Goal: Complete application form

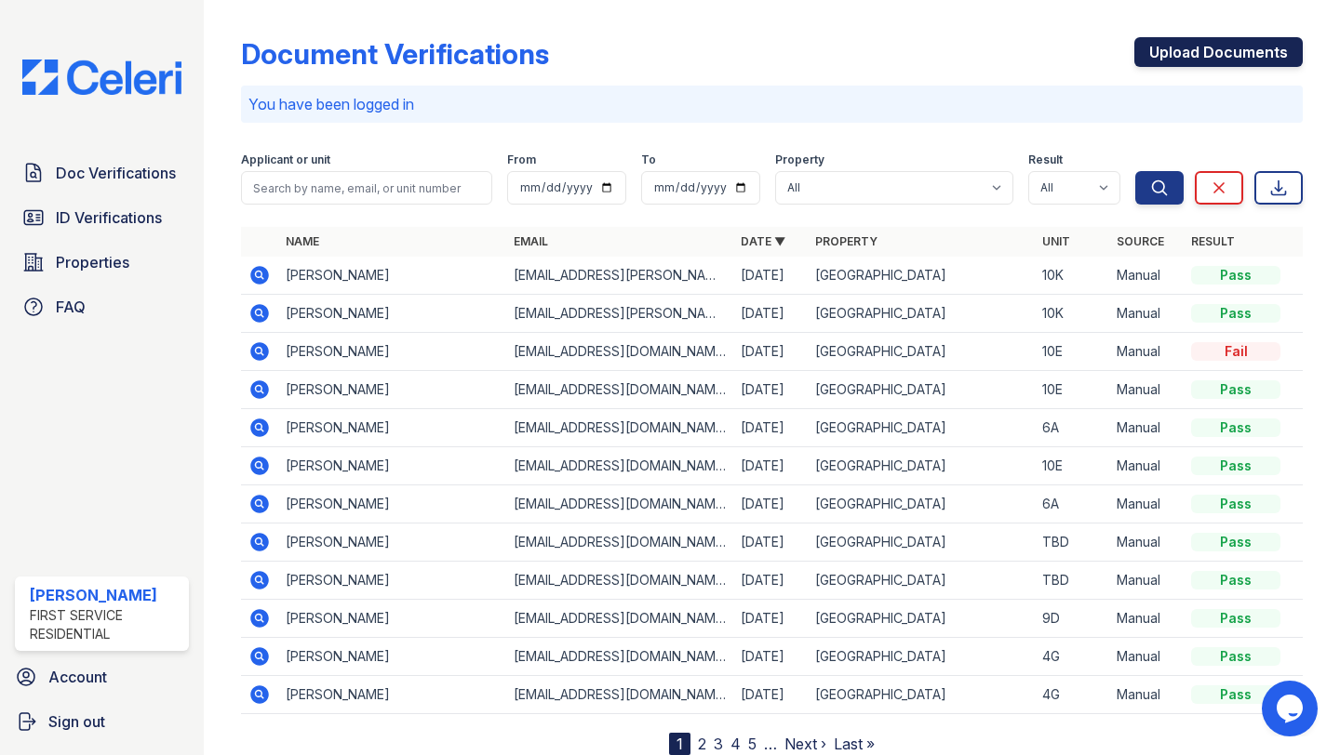
click at [1226, 51] on link "Upload Documents" at bounding box center [1218, 52] width 168 height 30
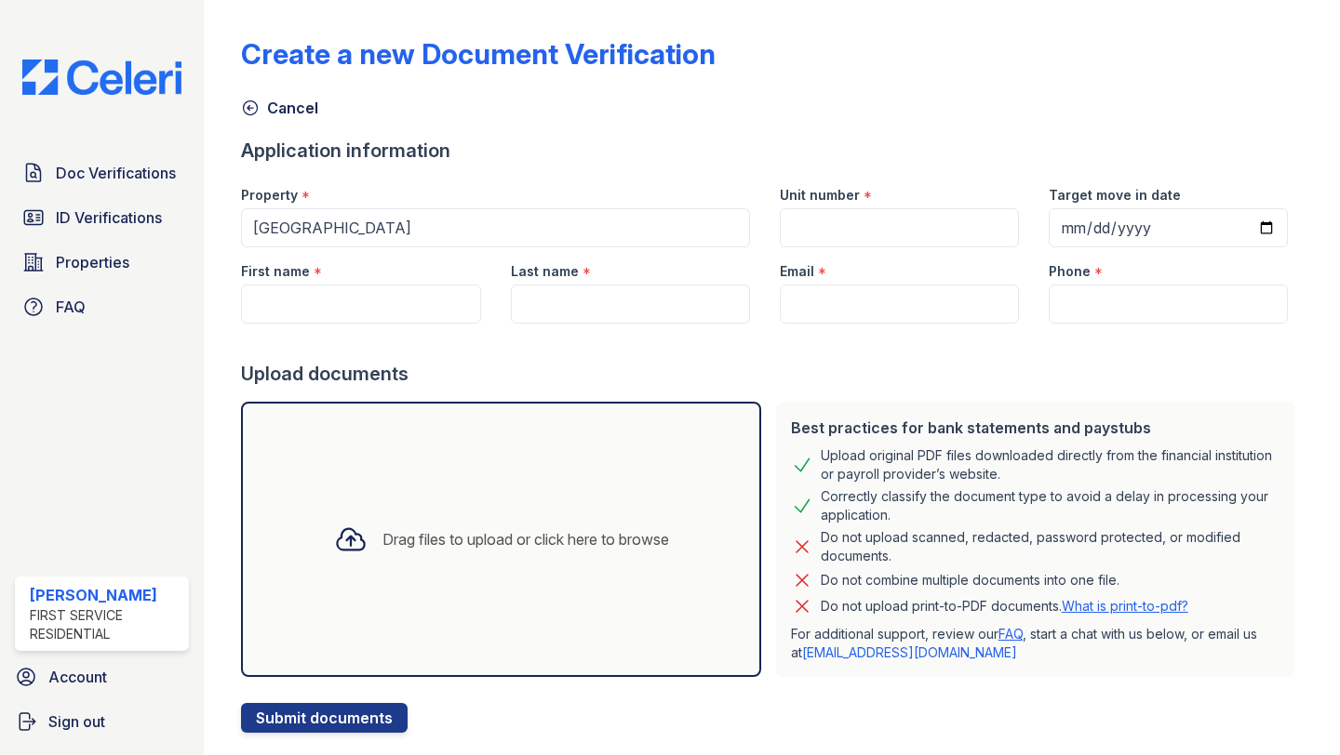
click at [574, 567] on div "Drag files to upload or click here to browse" at bounding box center [501, 539] width 365 height 63
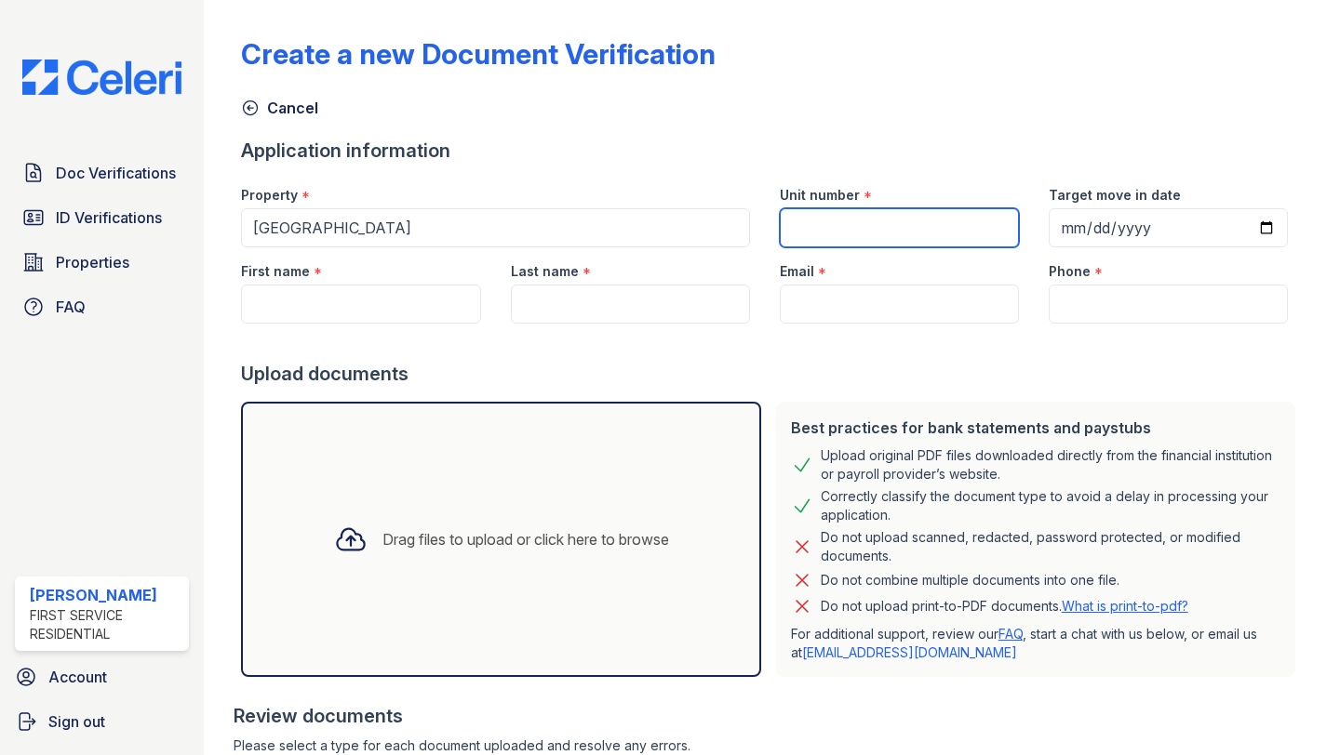
click at [858, 224] on input "Unit number" at bounding box center [899, 227] width 239 height 39
type input "7A"
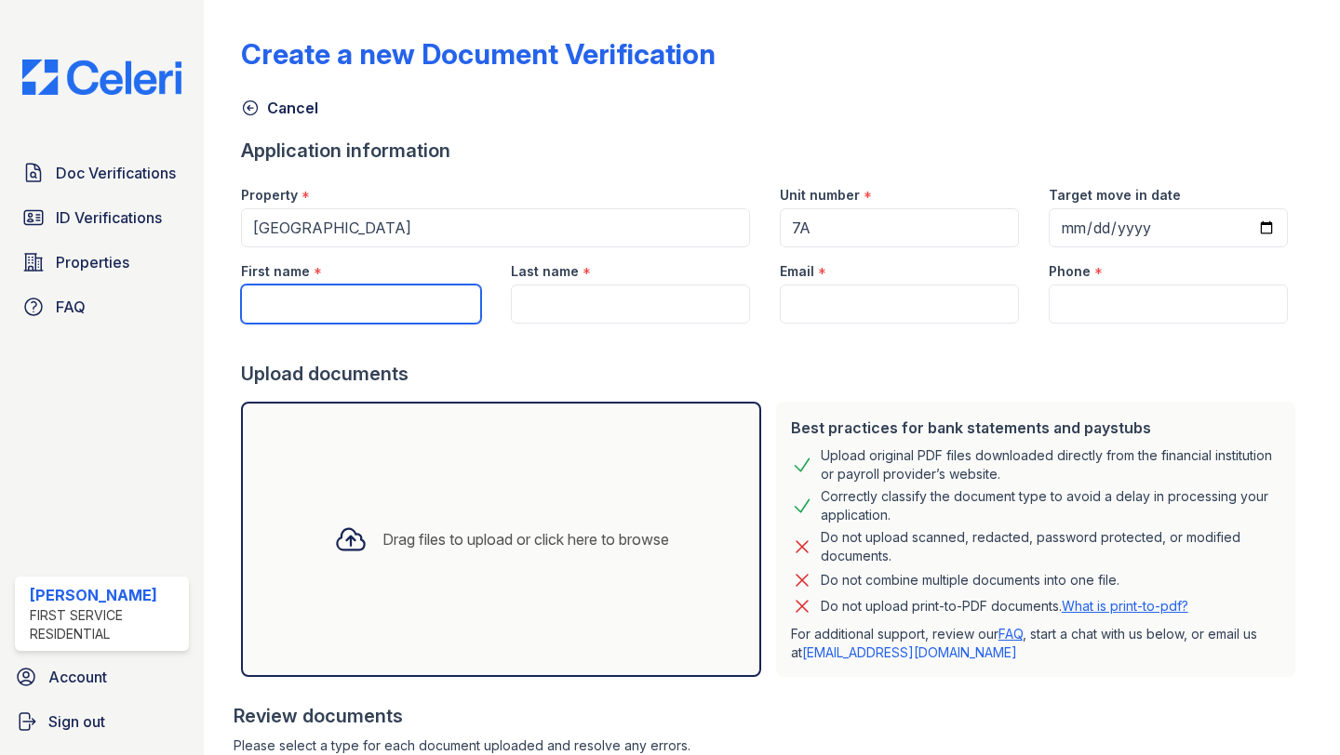
click at [377, 305] on input "First name" at bounding box center [360, 304] width 239 height 39
type input "Besik"
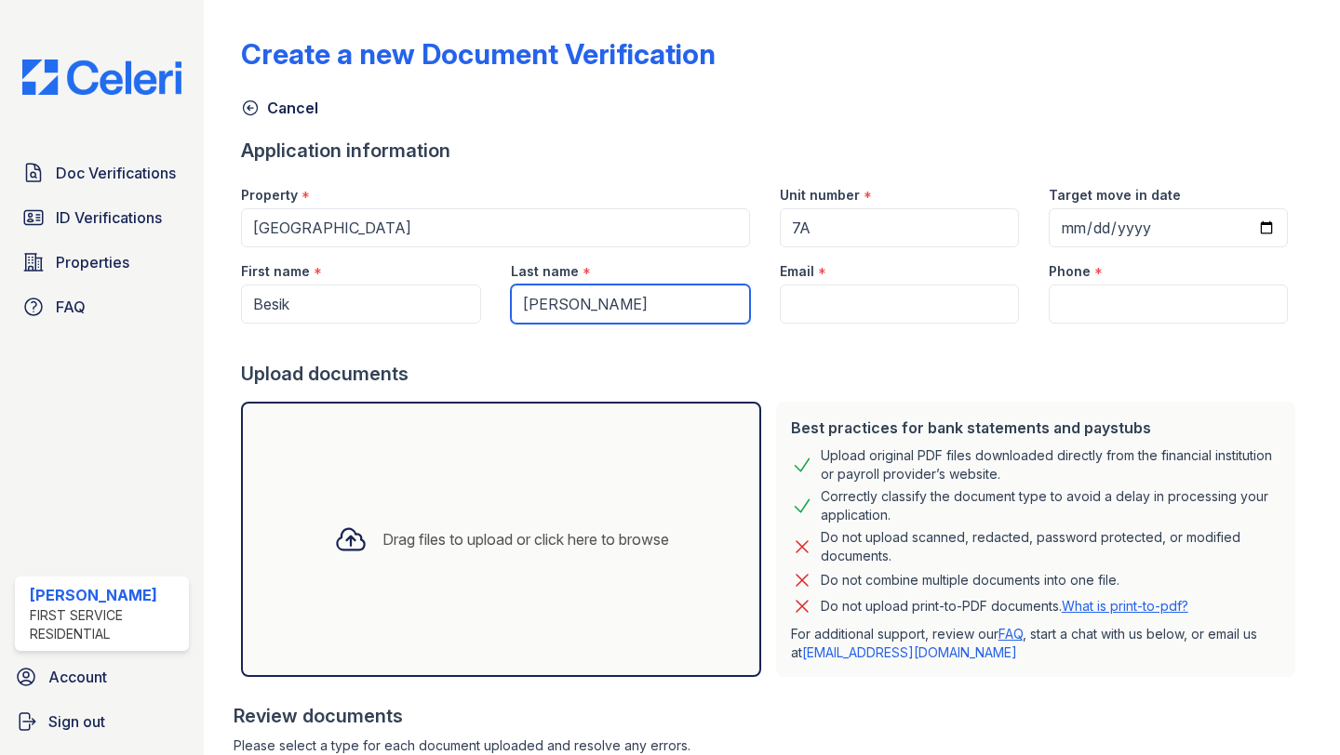
type input "[PERSON_NAME]"
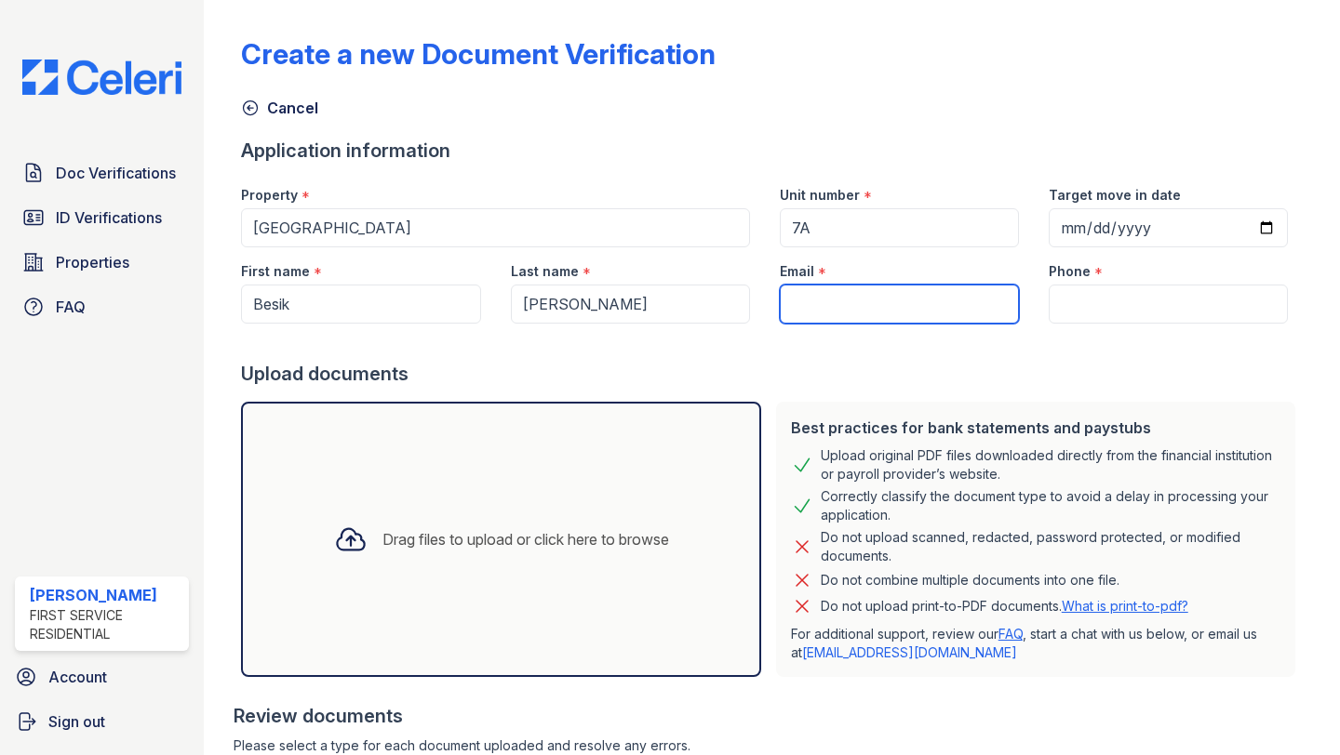
click at [922, 301] on input "Email" at bounding box center [899, 304] width 239 height 39
paste input "[EMAIL_ADDRESS][PERSON_NAME][DOMAIN_NAME]"
click at [791, 300] on input "[EMAIL_ADDRESS][PERSON_NAME][DOMAIN_NAME]" at bounding box center [899, 304] width 239 height 39
type input "[EMAIL_ADDRESS][PERSON_NAME][DOMAIN_NAME]"
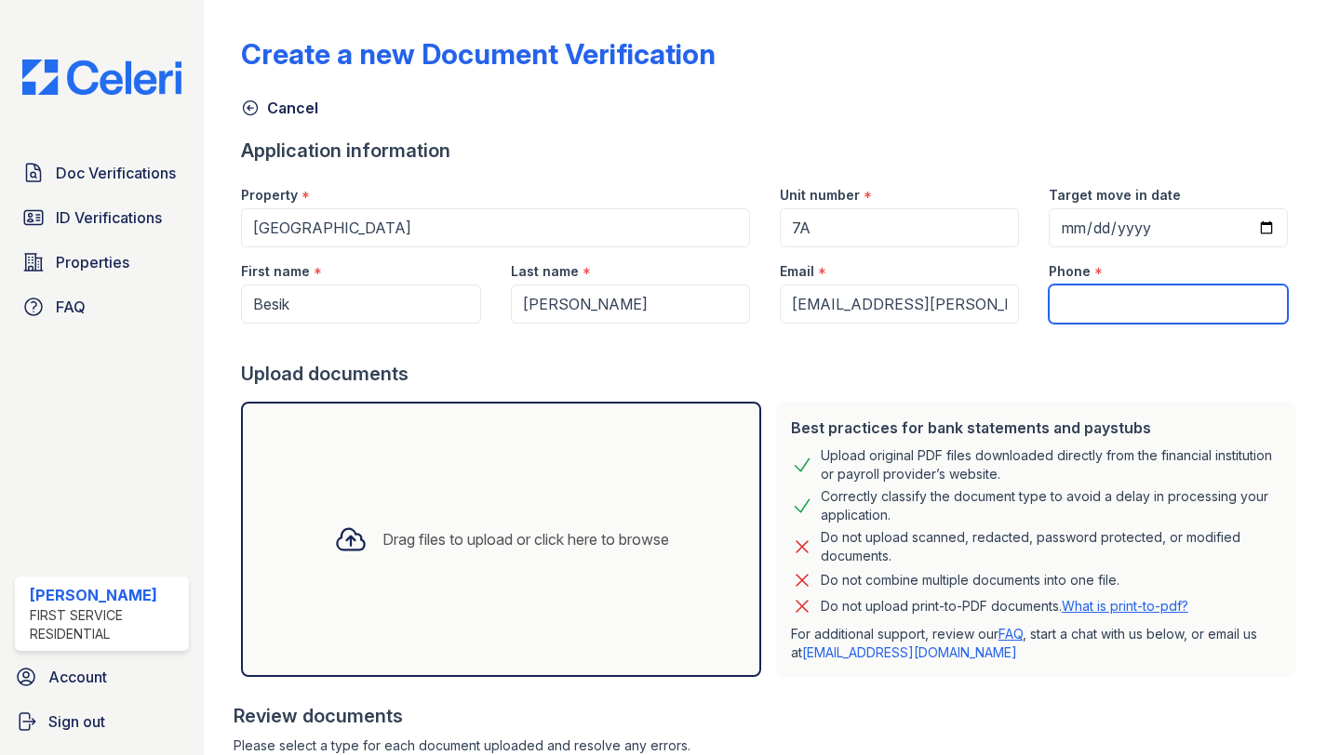
click at [1085, 300] on input "Phone" at bounding box center [1167, 304] width 239 height 39
type input "7184270437"
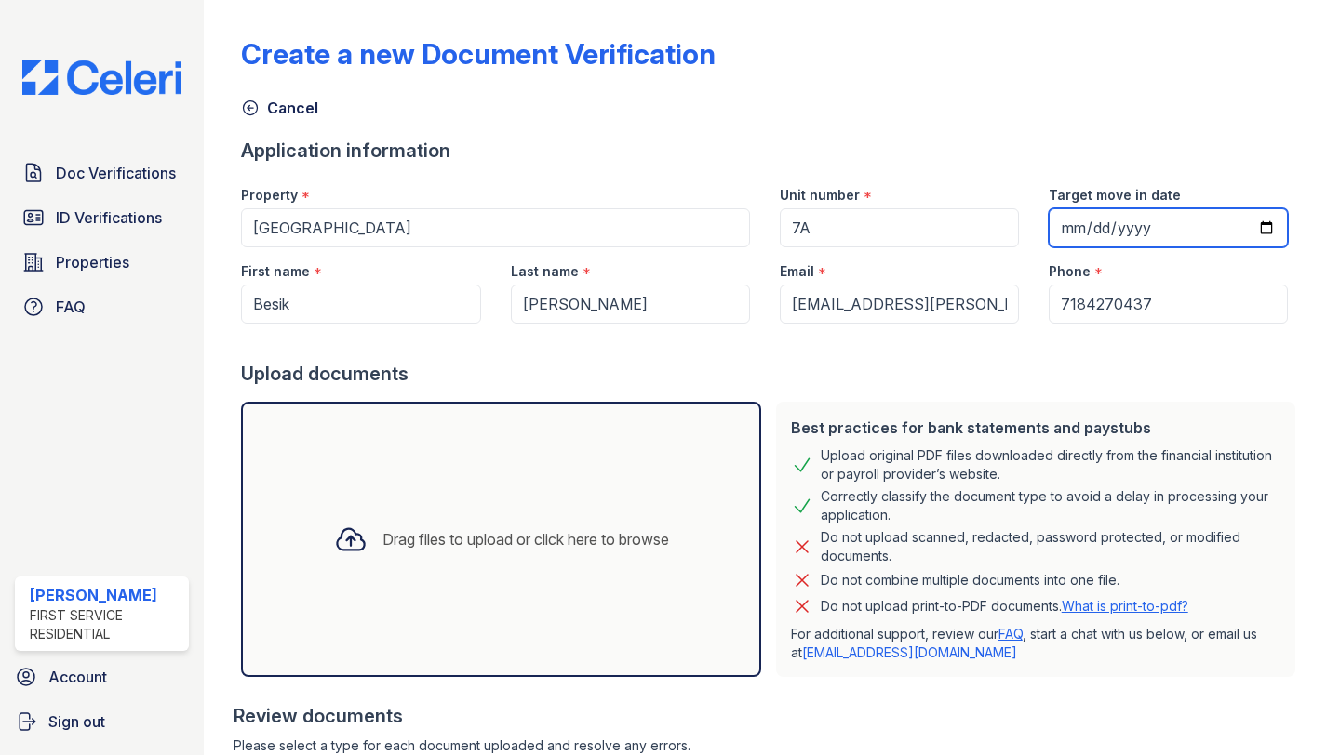
click at [1128, 229] on input "Target move in date" at bounding box center [1167, 227] width 239 height 39
click at [1264, 225] on input "Target move in date" at bounding box center [1167, 227] width 239 height 39
type input "[DATE]"
click at [550, 531] on div "Drag files to upload or click here to browse" at bounding box center [525, 539] width 287 height 22
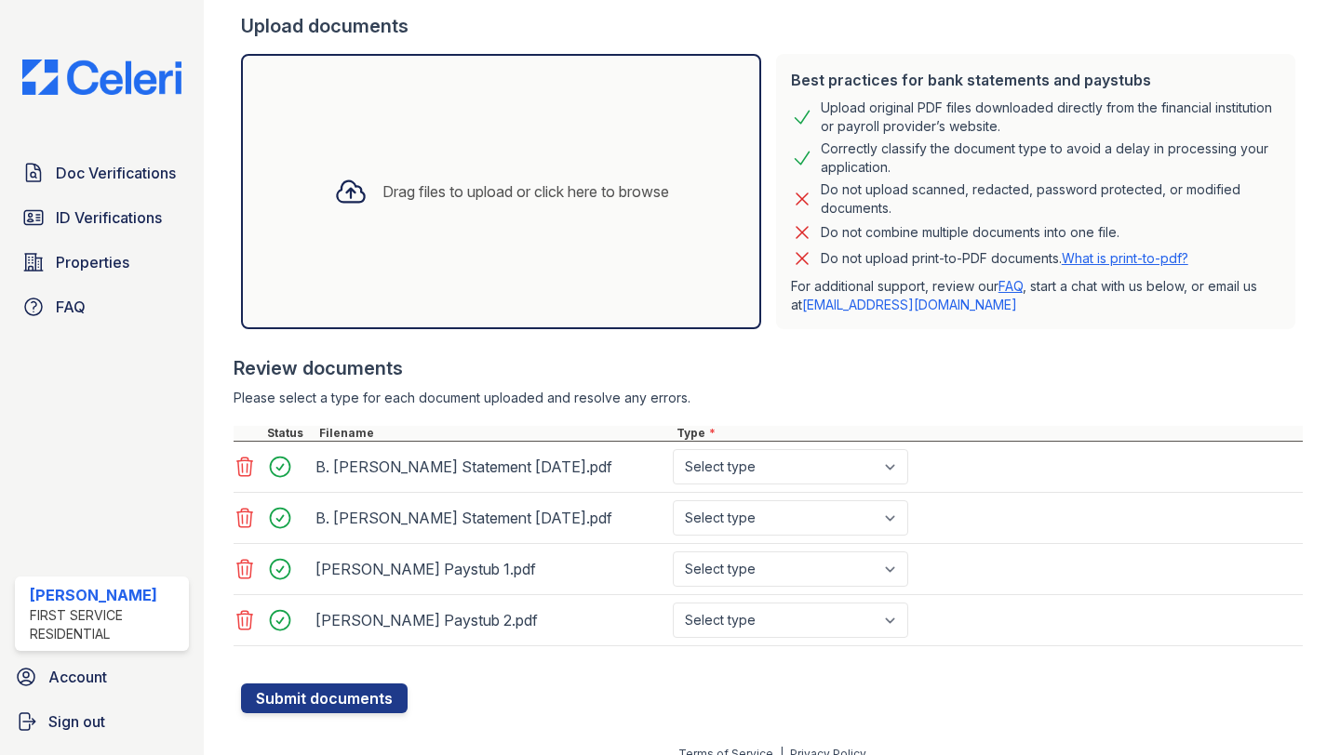
scroll to position [369, 0]
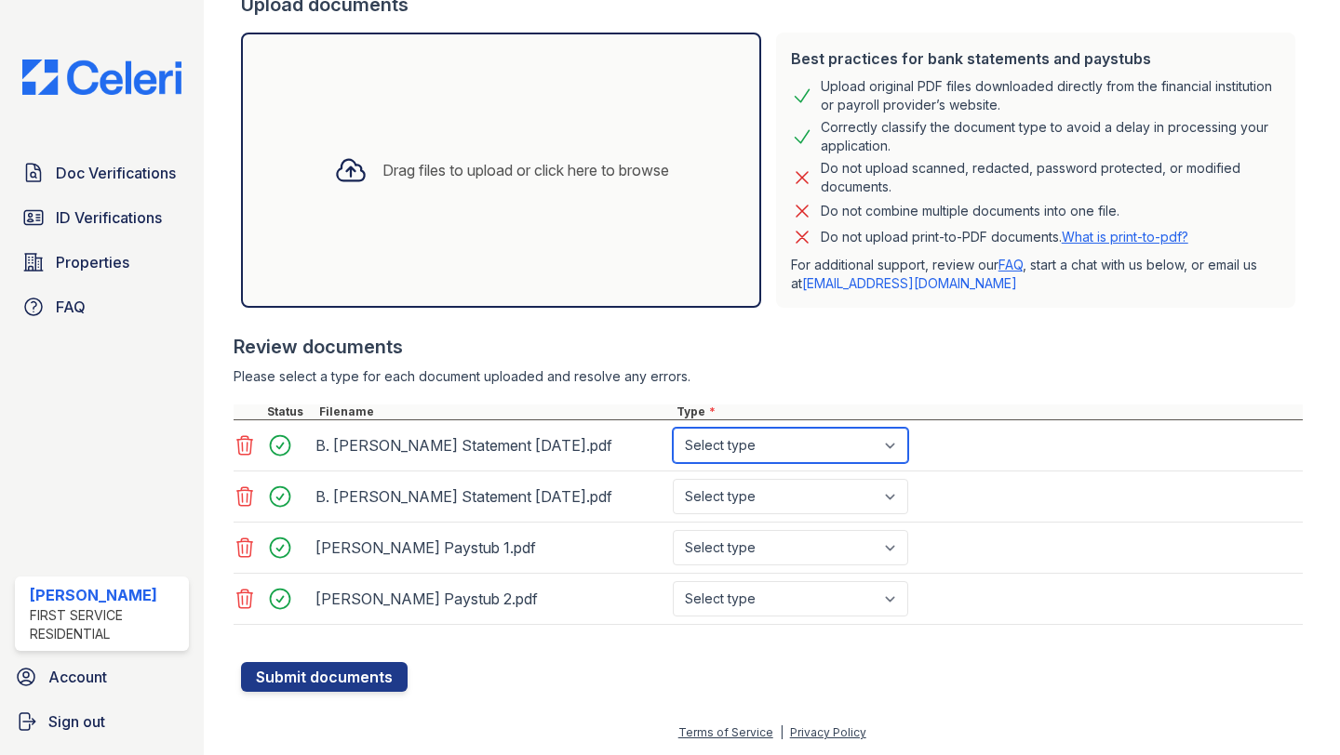
click at [842, 439] on select "Select type Paystub Bank Statement Offer Letter Tax Documents Benefit Award Let…" at bounding box center [790, 445] width 235 height 35
select select "bank_statement"
click at [673, 428] on select "Select type Paystub Bank Statement Offer Letter Tax Documents Benefit Award Let…" at bounding box center [790, 445] width 235 height 35
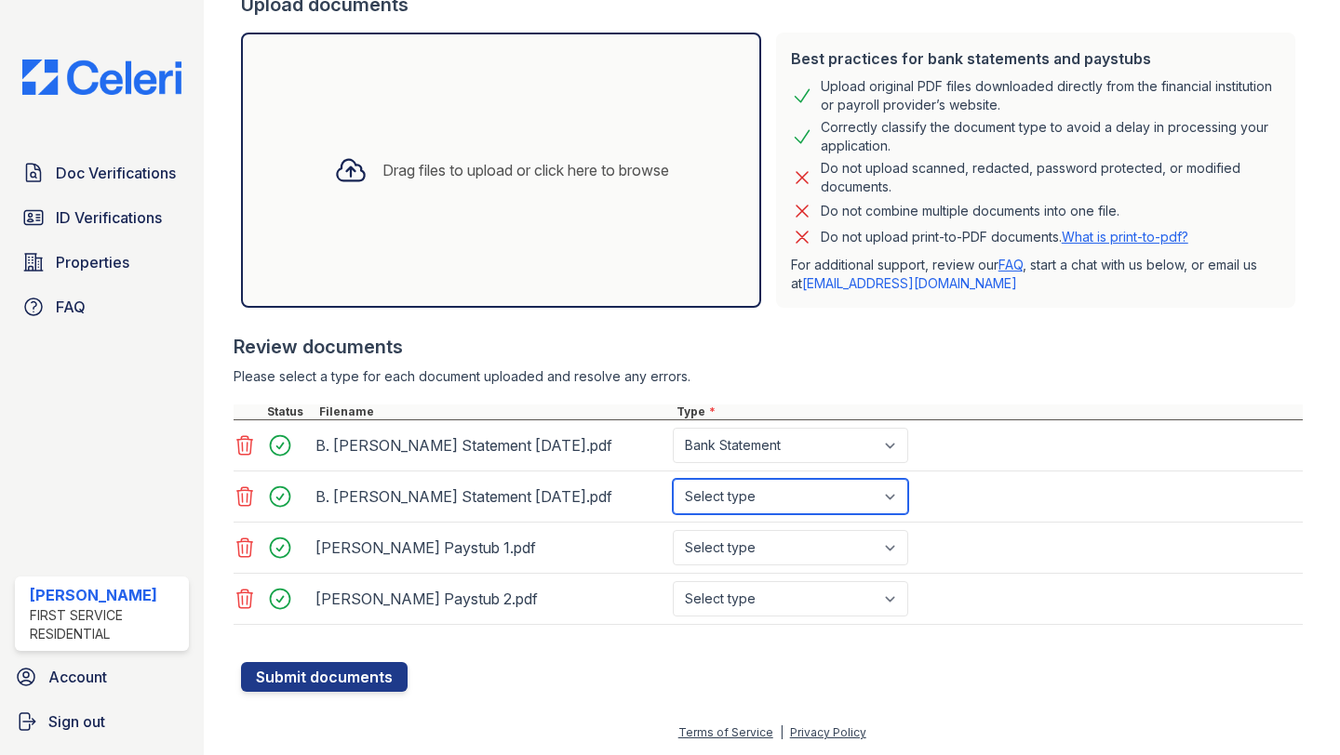
click at [808, 496] on select "Select type Paystub Bank Statement Offer Letter Tax Documents Benefit Award Let…" at bounding box center [790, 496] width 235 height 35
select select "bank_statement"
click at [673, 479] on select "Select type Paystub Bank Statement Offer Letter Tax Documents Benefit Award Let…" at bounding box center [790, 496] width 235 height 35
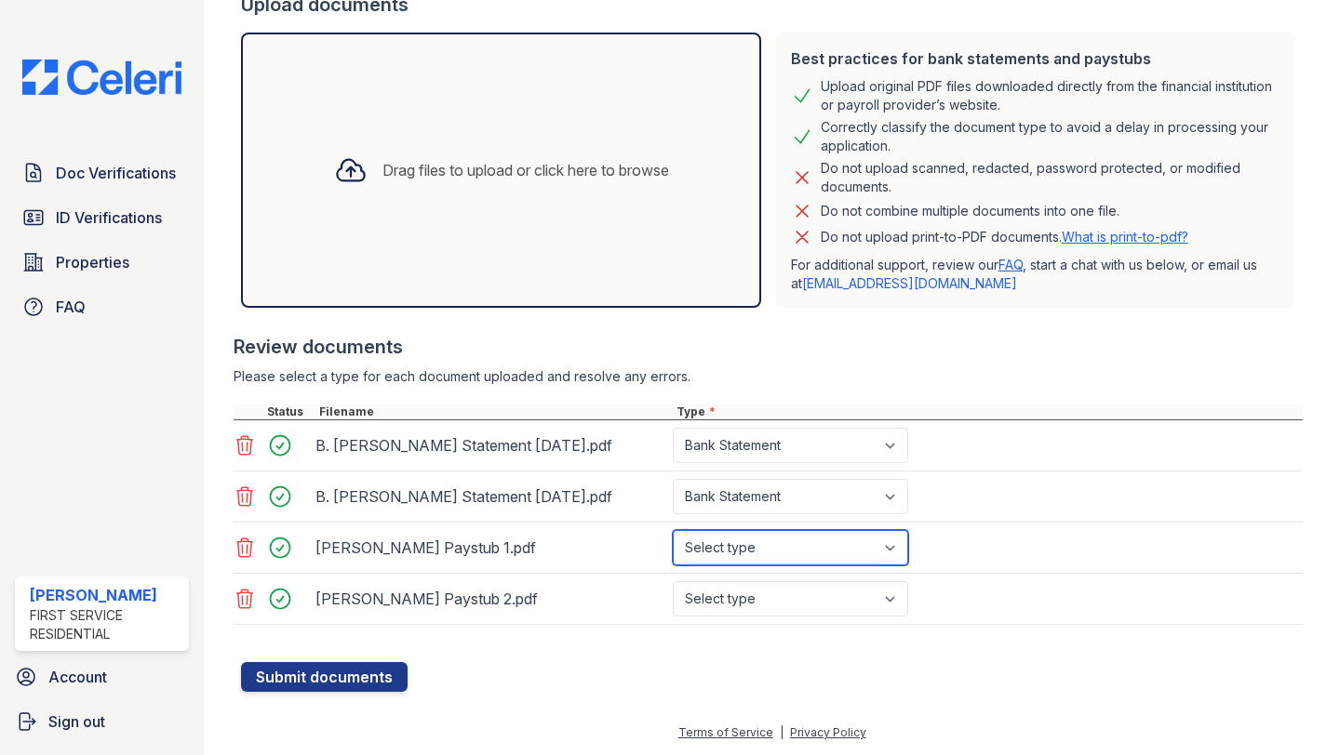
click at [790, 550] on select "Select type Paystub Bank Statement Offer Letter Tax Documents Benefit Award Let…" at bounding box center [790, 547] width 235 height 35
select select "paystub"
click at [673, 530] on select "Select type Paystub Bank Statement Offer Letter Tax Documents Benefit Award Let…" at bounding box center [790, 547] width 235 height 35
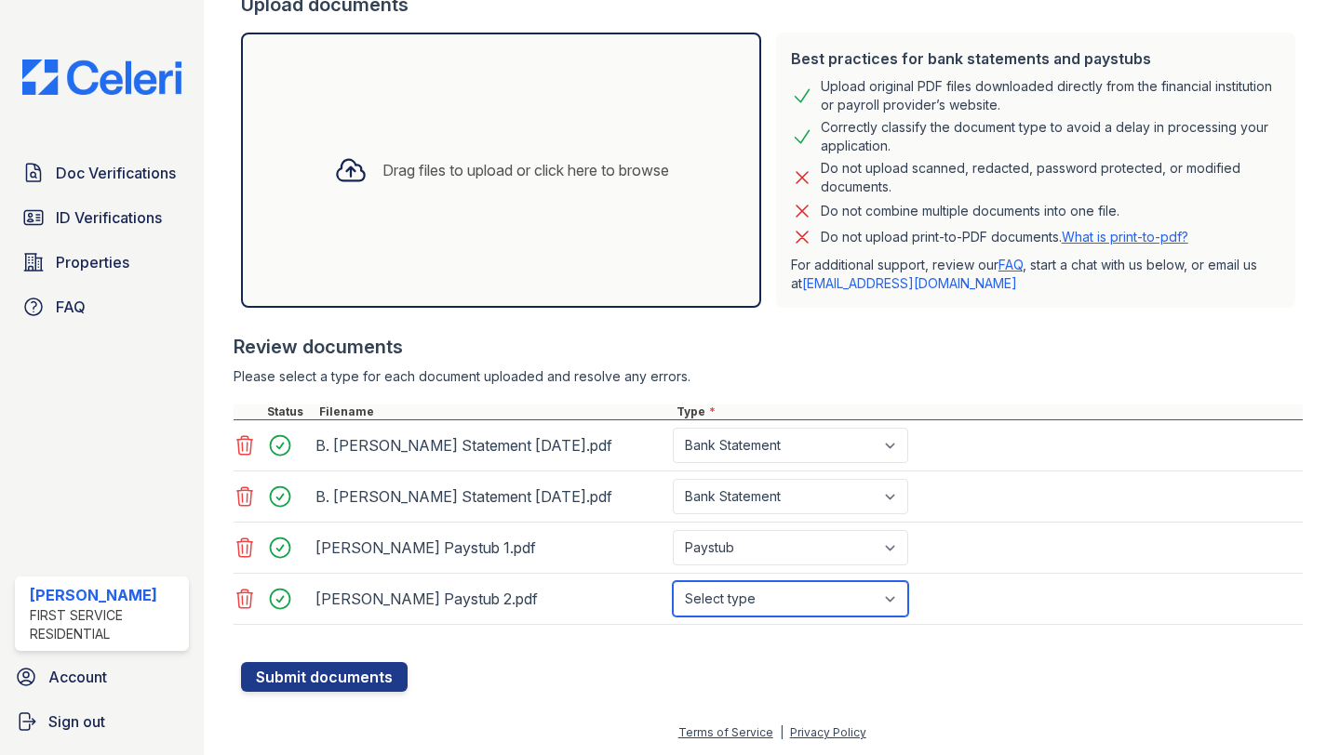
click at [777, 594] on select "Select type Paystub Bank Statement Offer Letter Tax Documents Benefit Award Let…" at bounding box center [790, 598] width 235 height 35
select select "paystub"
click at [673, 581] on select "Select type Paystub Bank Statement Offer Letter Tax Documents Benefit Award Let…" at bounding box center [790, 598] width 235 height 35
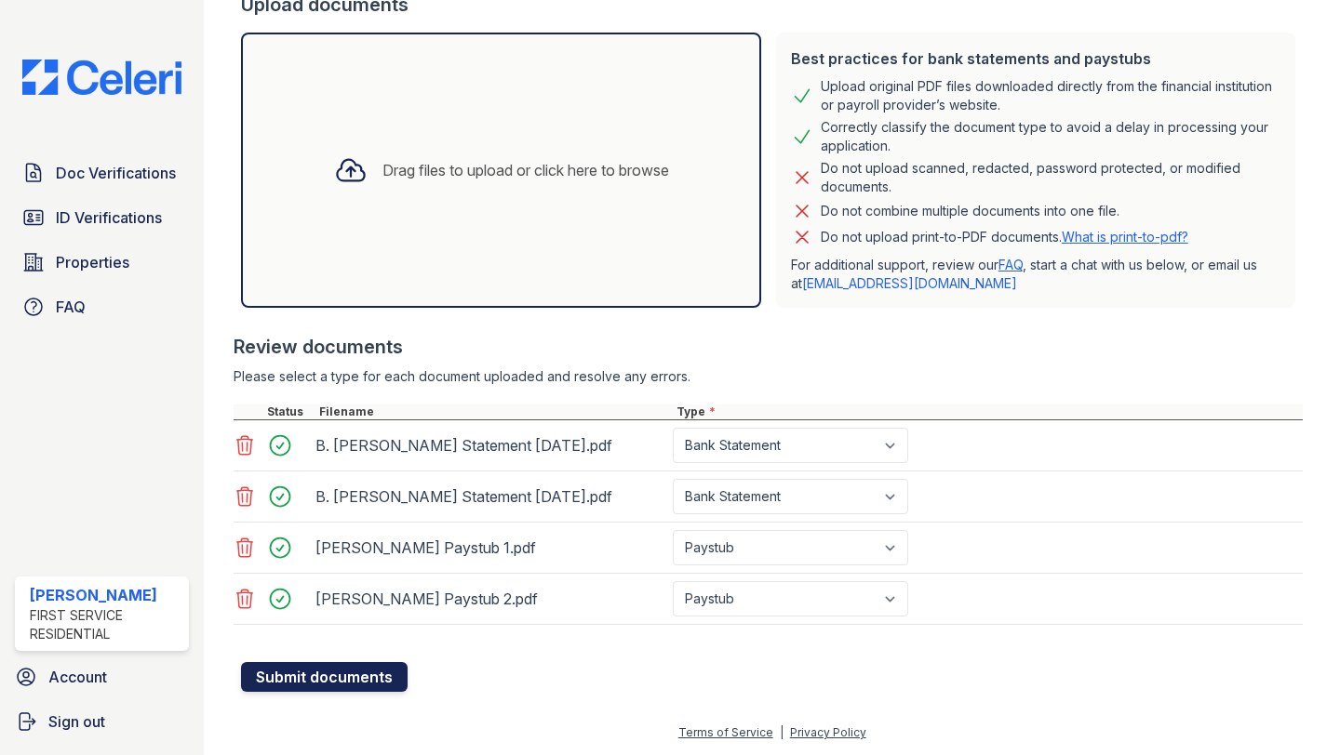
click at [364, 685] on button "Submit documents" at bounding box center [324, 677] width 167 height 30
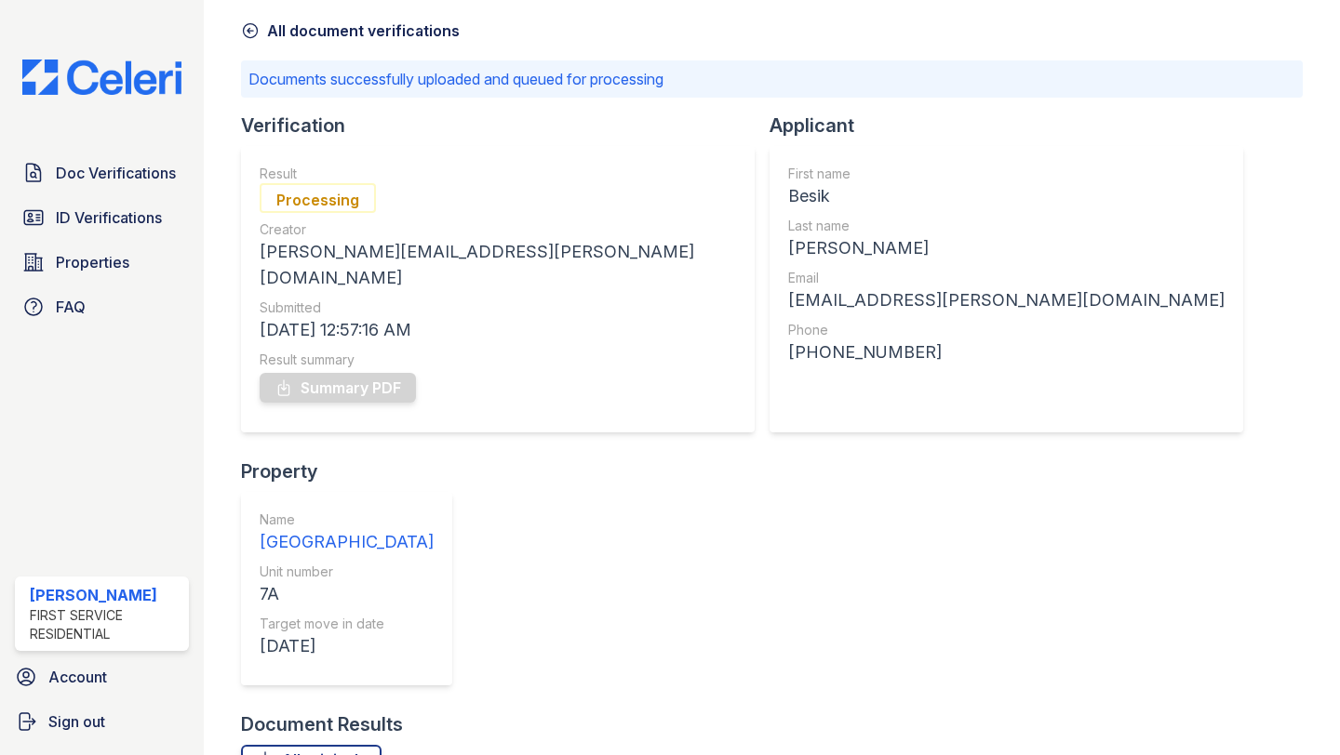
scroll to position [127, 0]
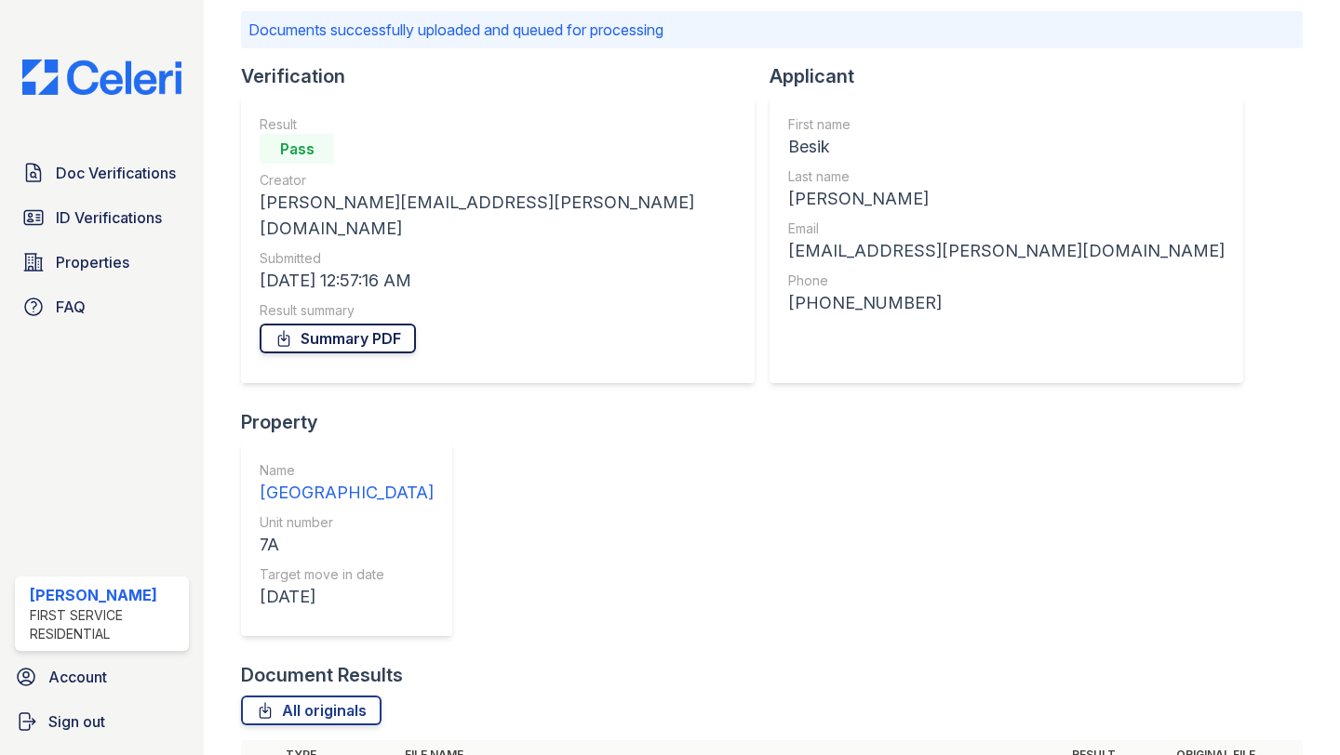
click at [356, 324] on link "Summary PDF" at bounding box center [338, 339] width 156 height 30
